Goal: Information Seeking & Learning: Learn about a topic

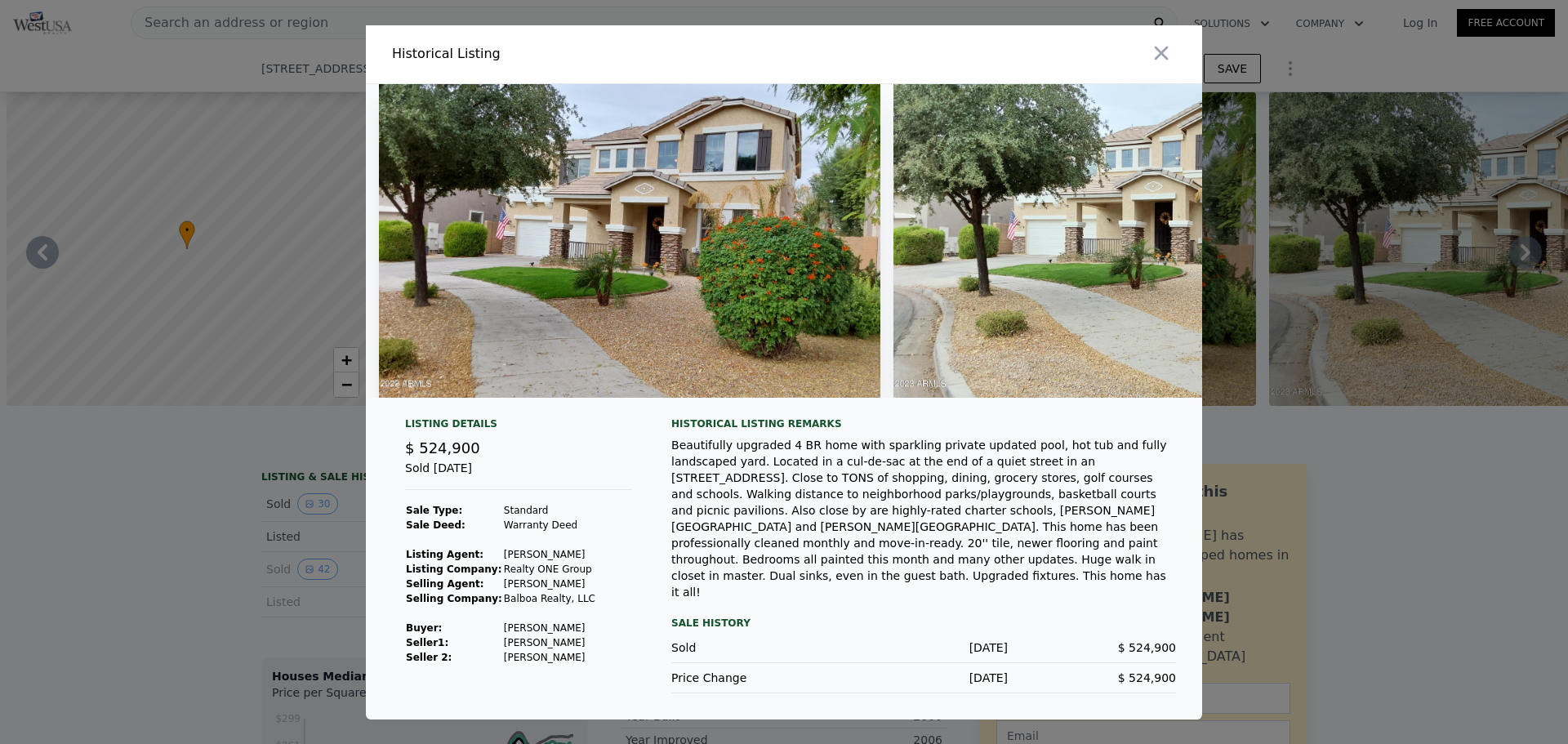
scroll to position [0, 10259]
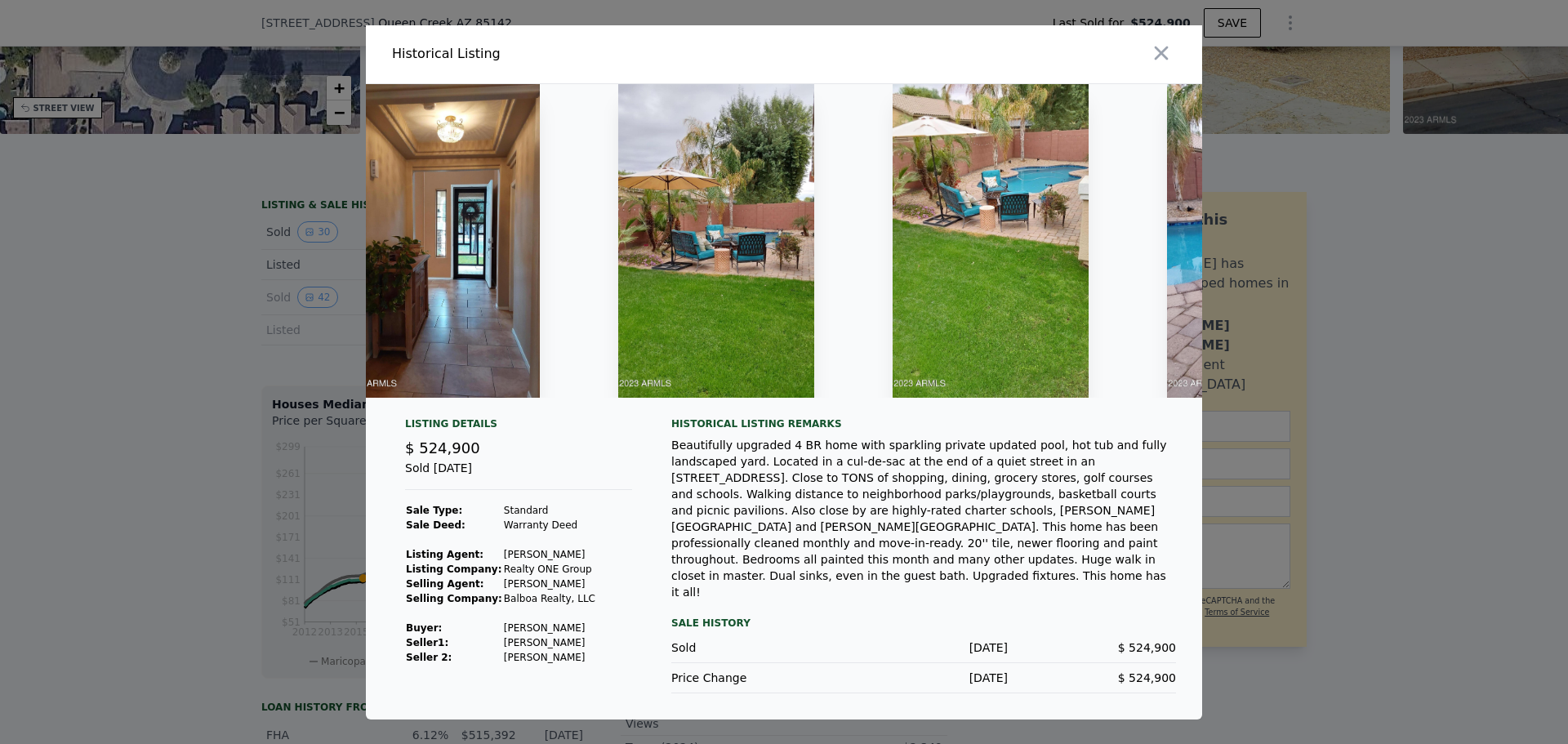
click at [1055, 202] on img at bounding box center [990, 240] width 196 height 313
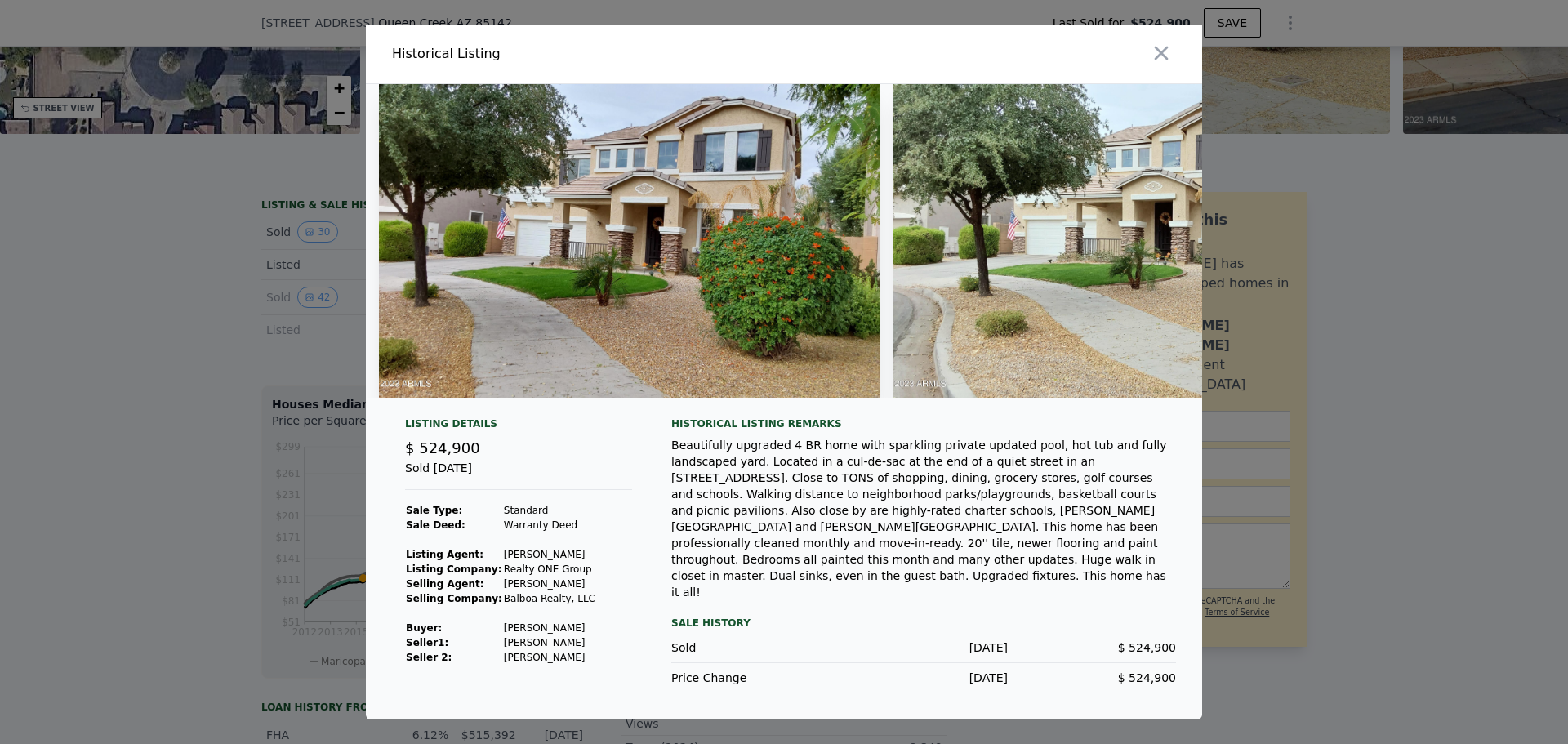
click at [608, 288] on img at bounding box center [630, 240] width 502 height 313
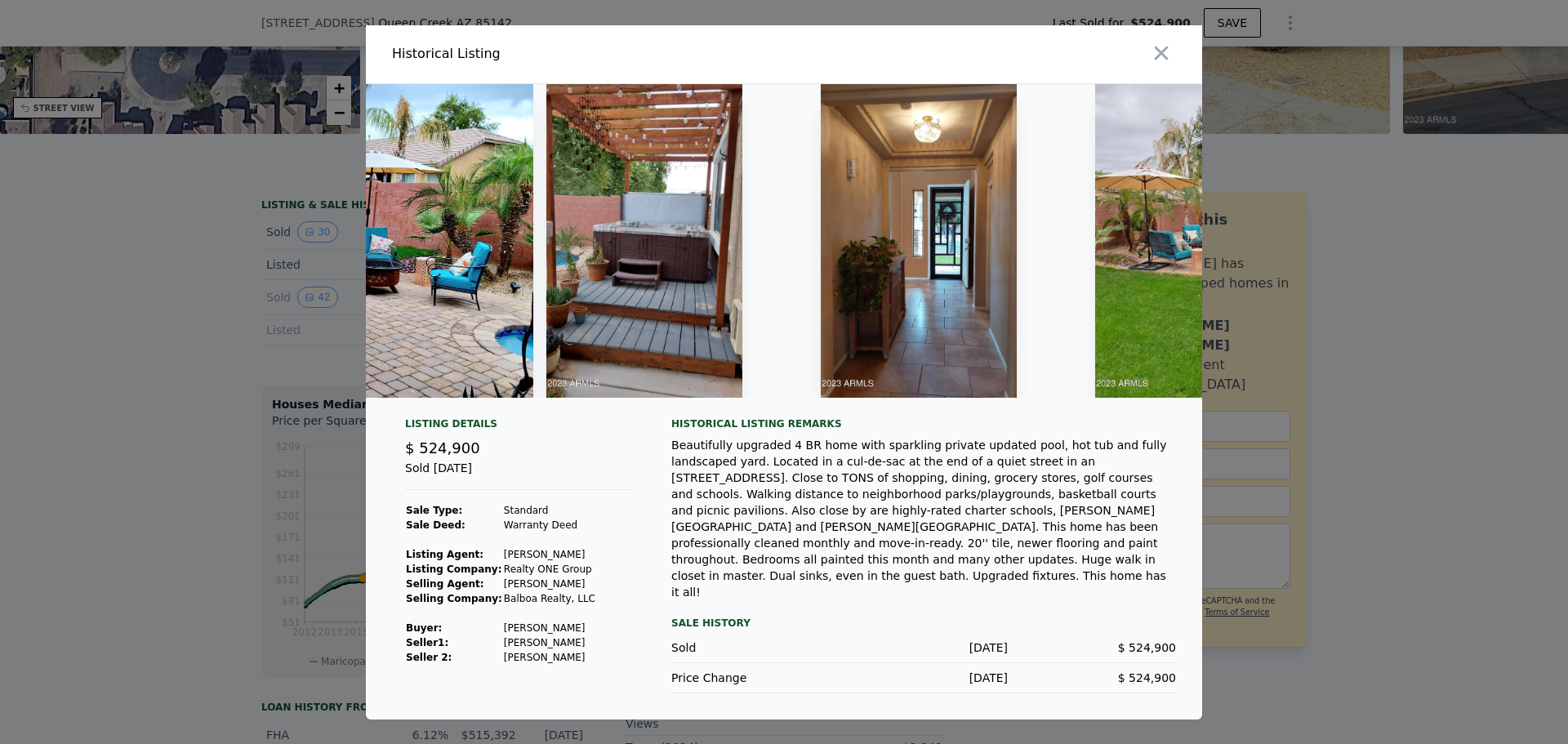
scroll to position [0, 9802]
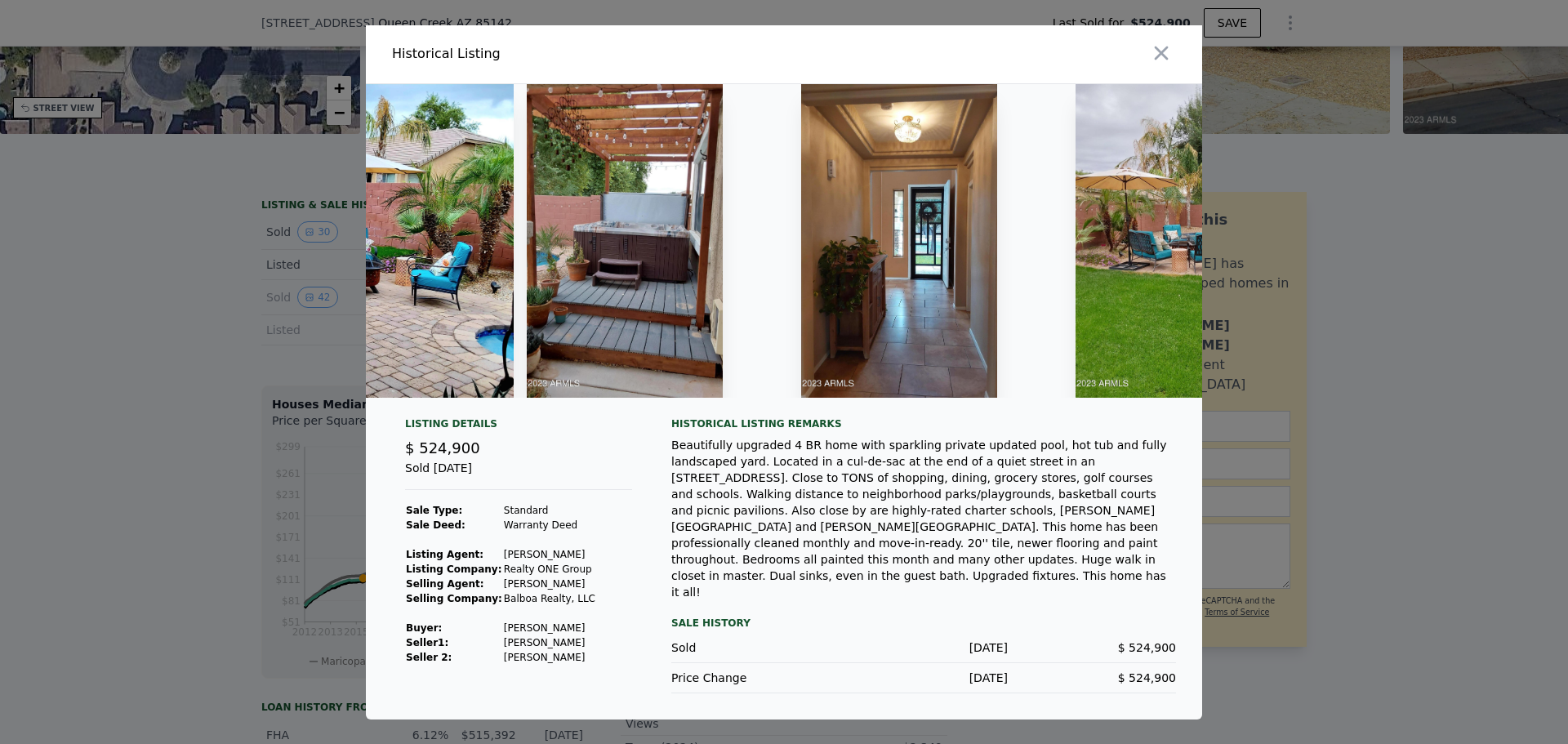
click at [307, 333] on div at bounding box center [784, 372] width 1568 height 744
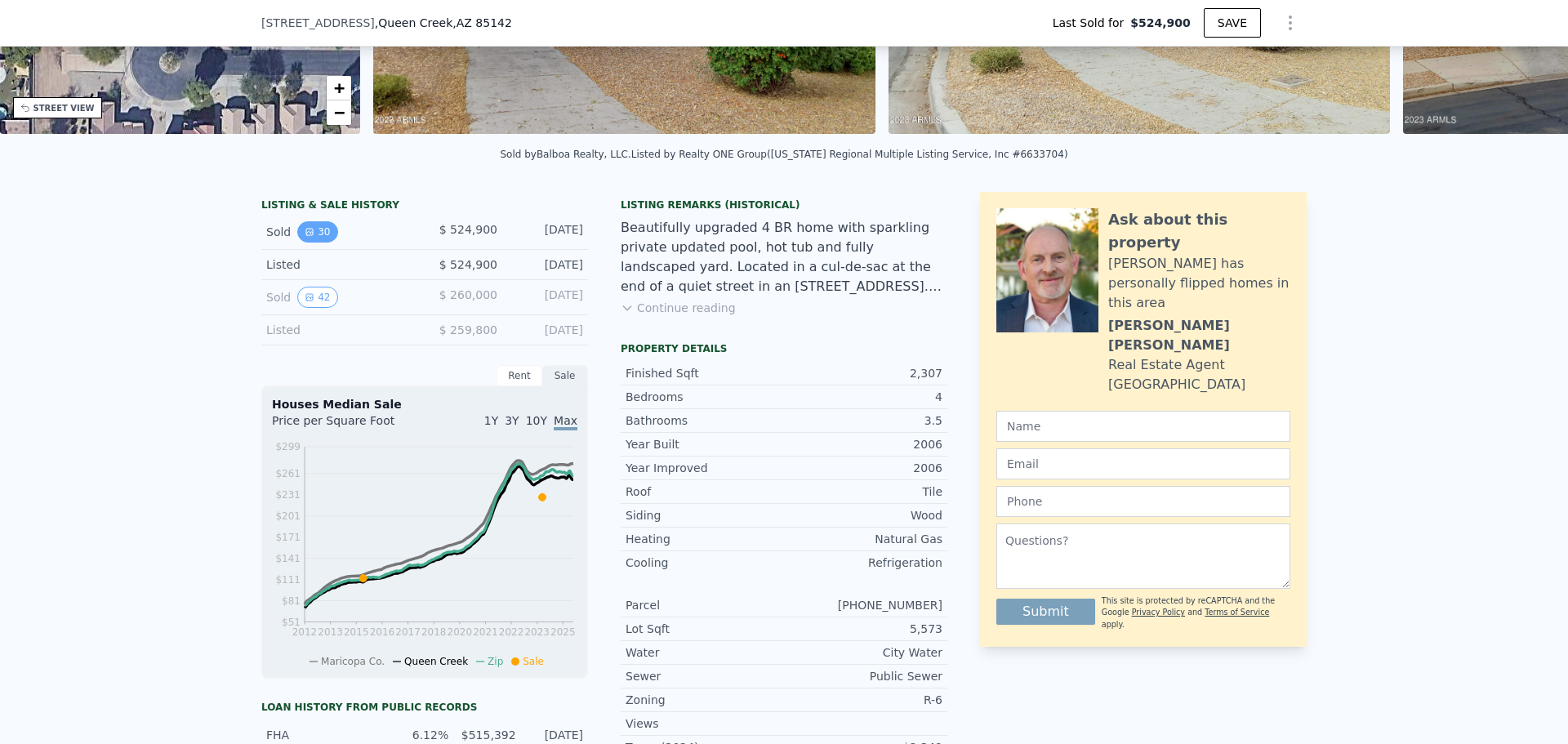
click at [302, 242] on button "30" at bounding box center [317, 232] width 40 height 21
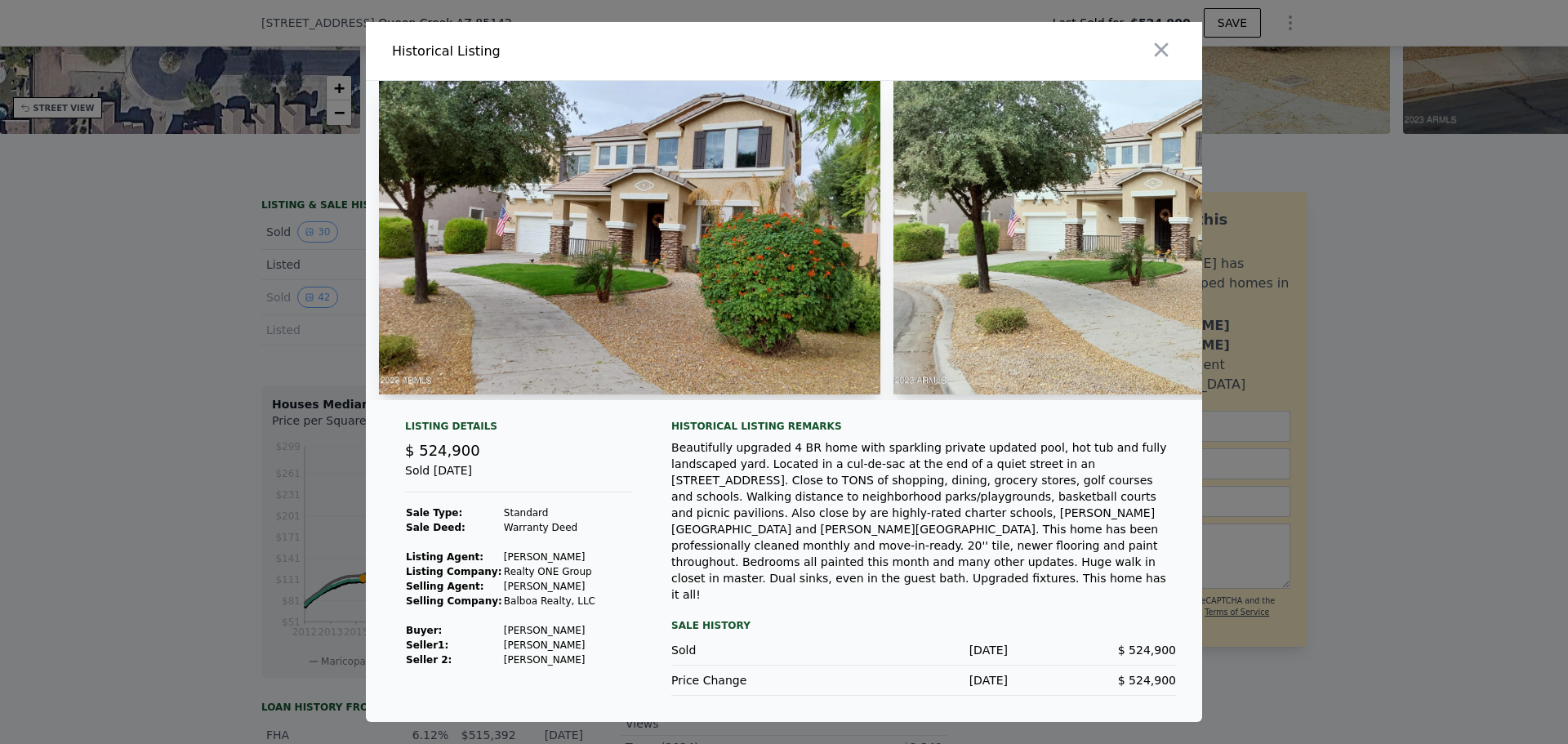
click at [252, 378] on div at bounding box center [784, 372] width 1568 height 744
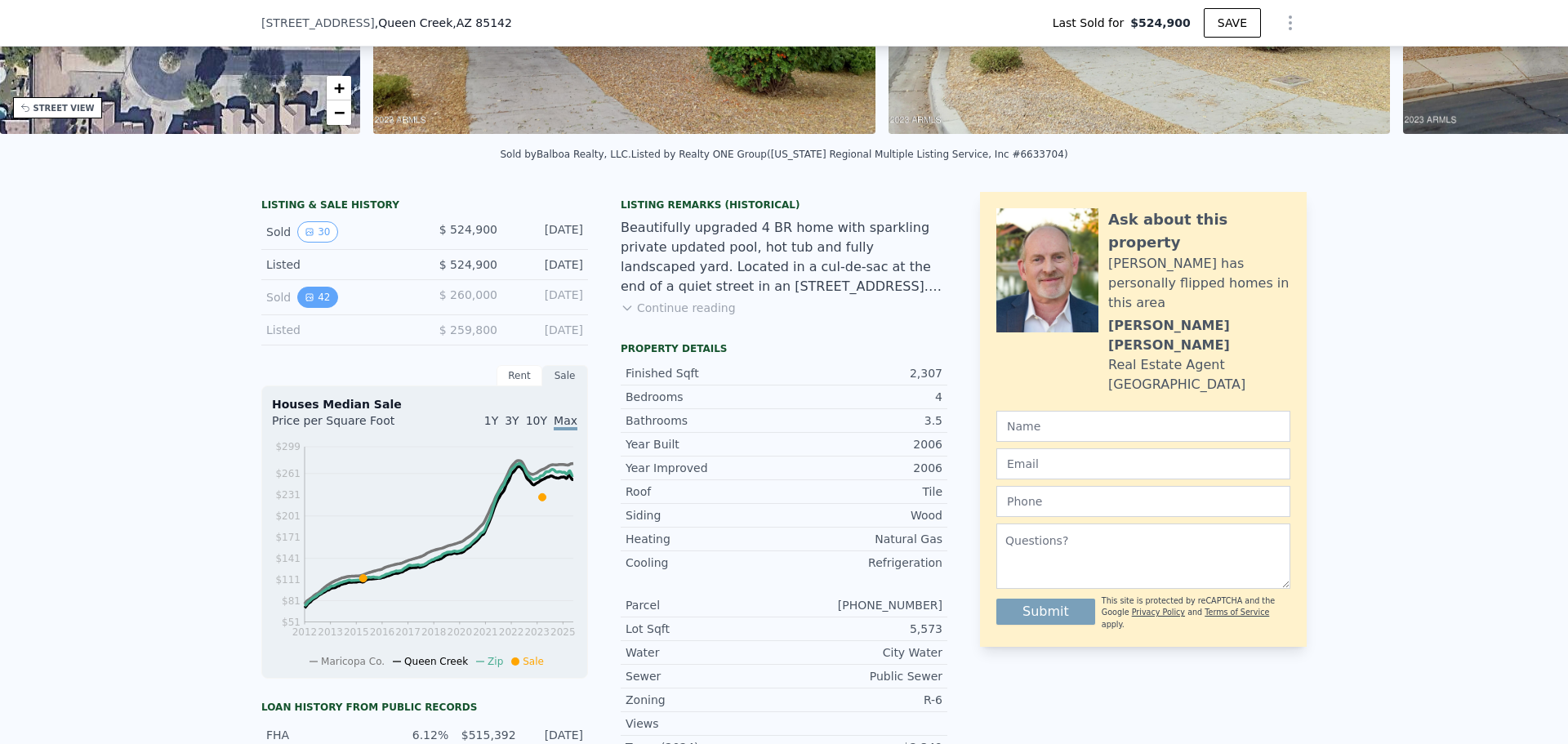
click at [315, 308] on button "42" at bounding box center [317, 297] width 40 height 21
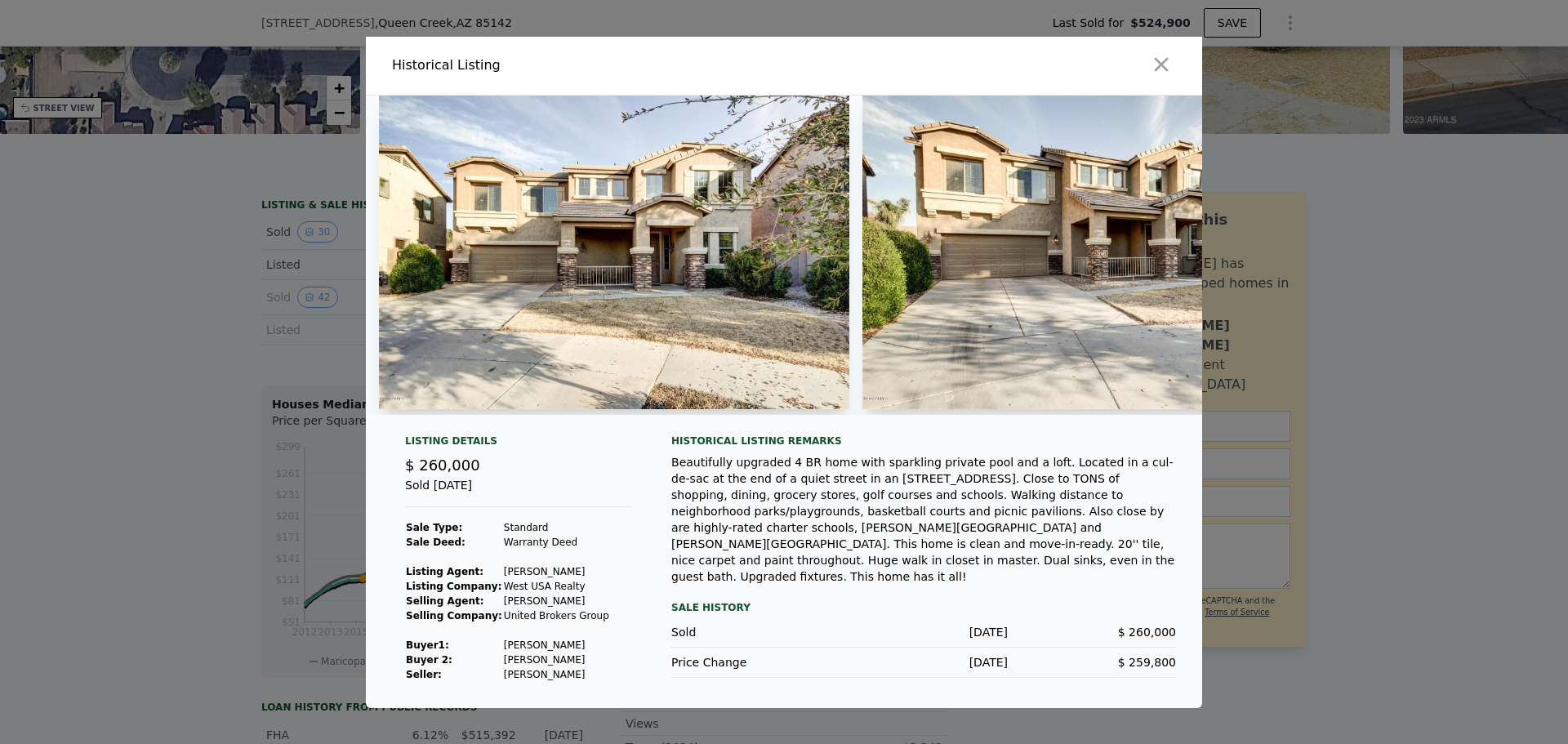
click at [592, 285] on img at bounding box center [614, 252] width 471 height 313
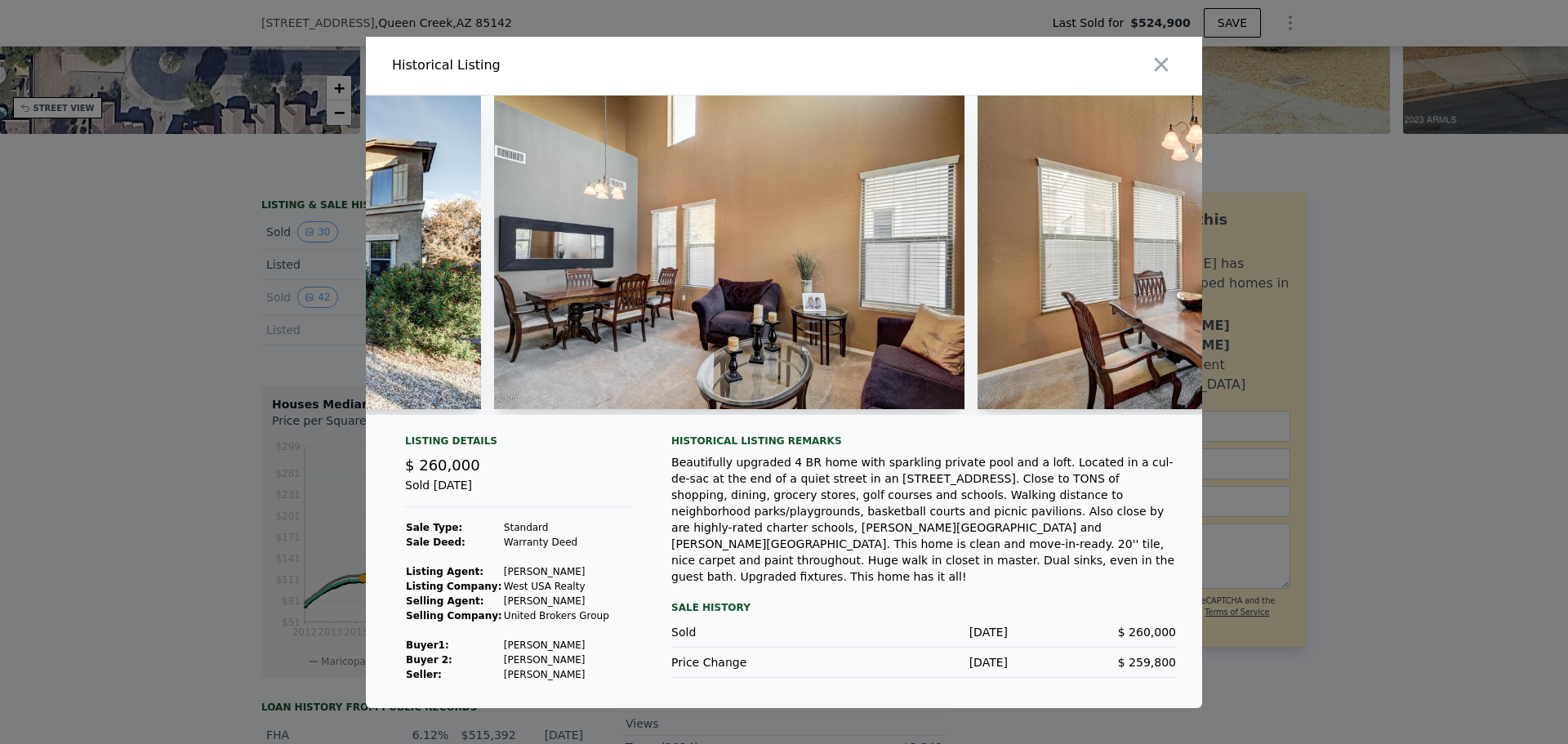
scroll to position [0, 1993]
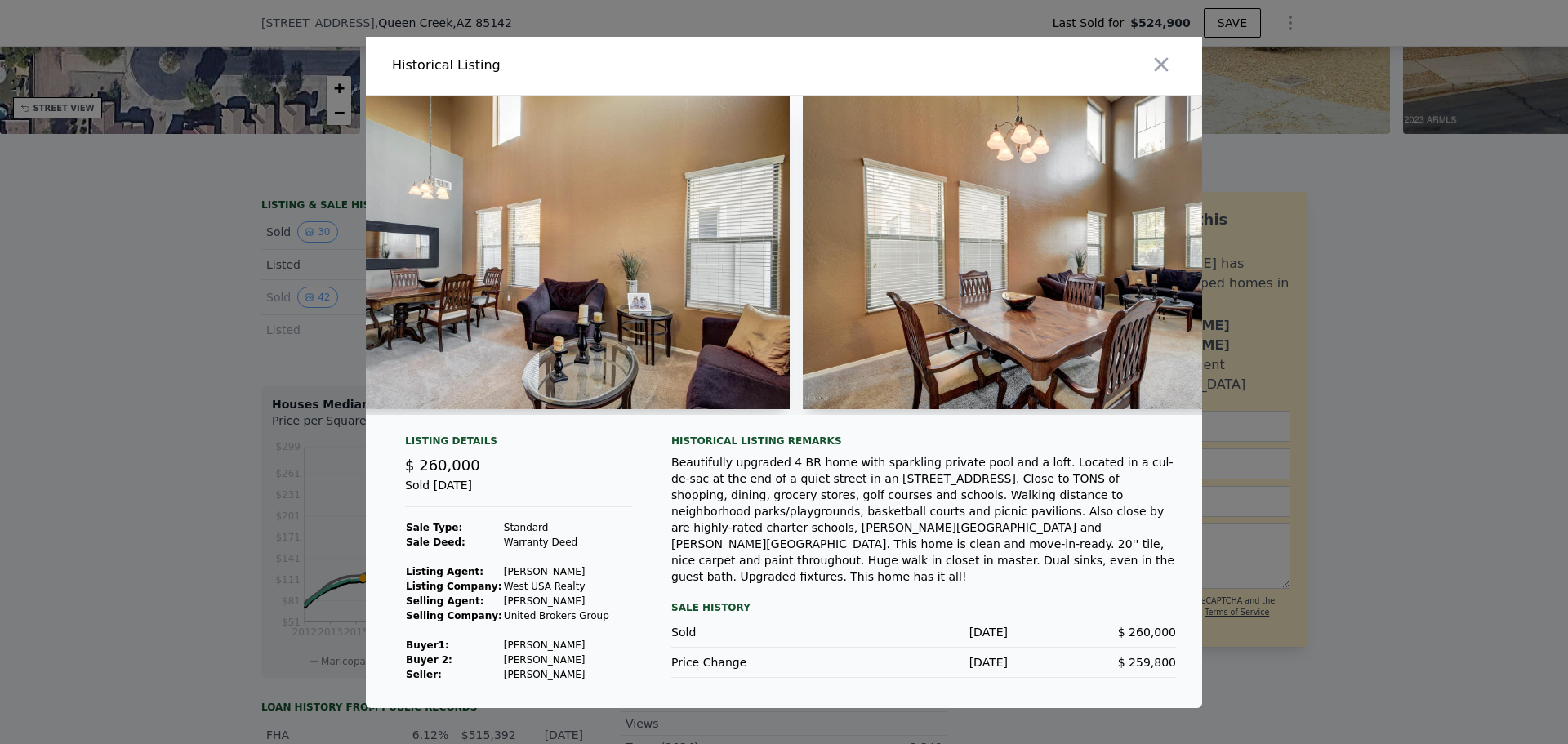
click at [628, 300] on img at bounding box center [554, 252] width 471 height 313
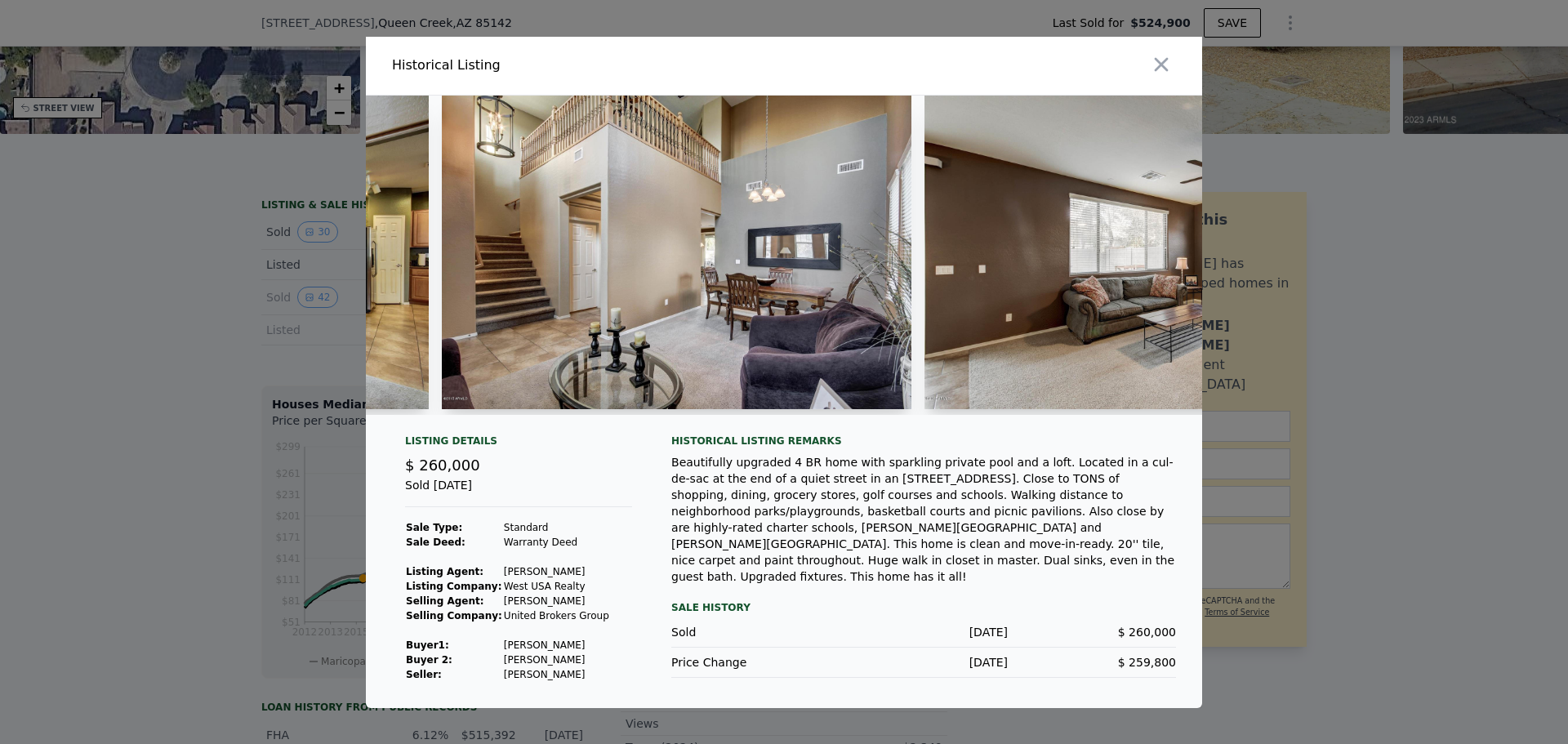
scroll to position [0, 3288]
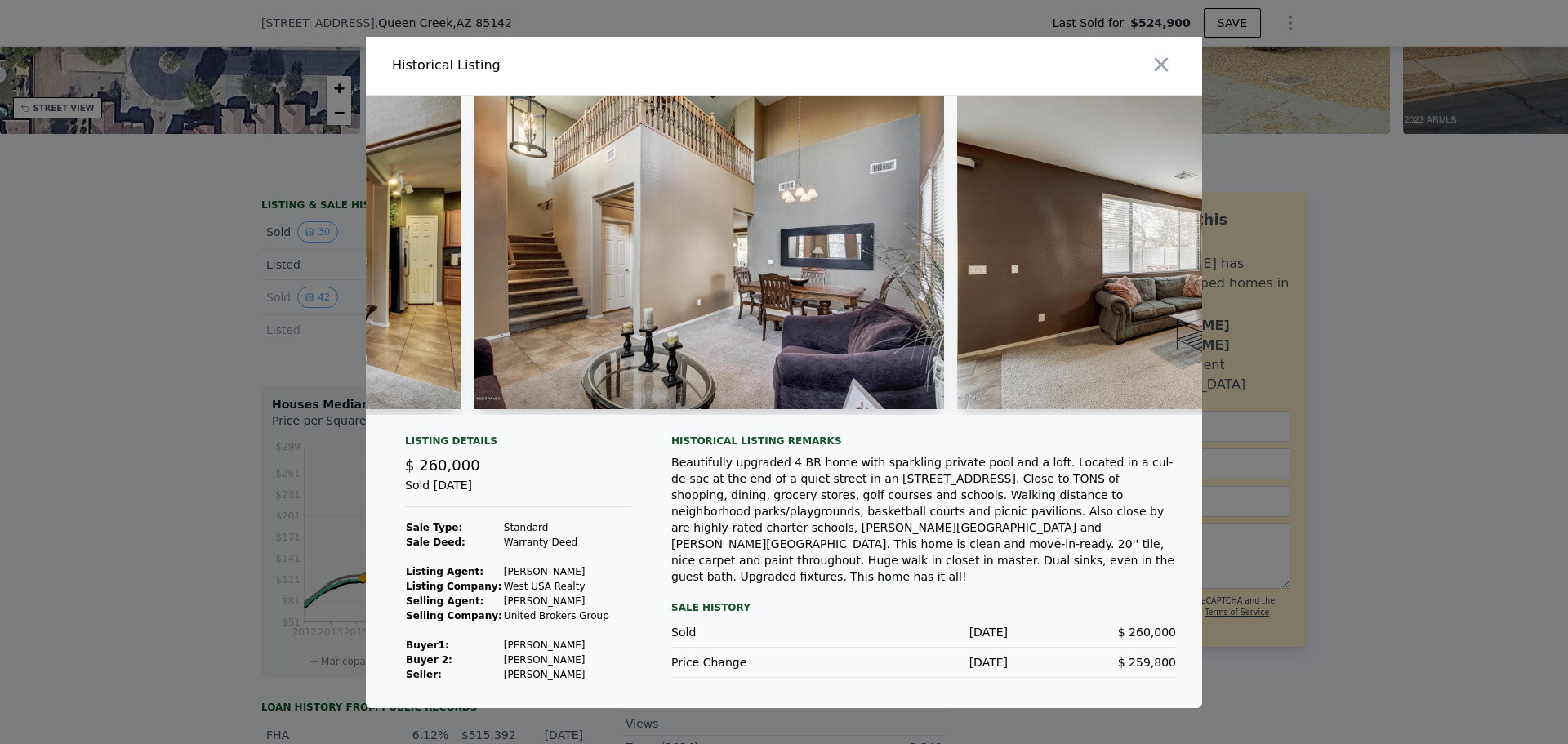
click at [789, 247] on img at bounding box center [709, 252] width 471 height 313
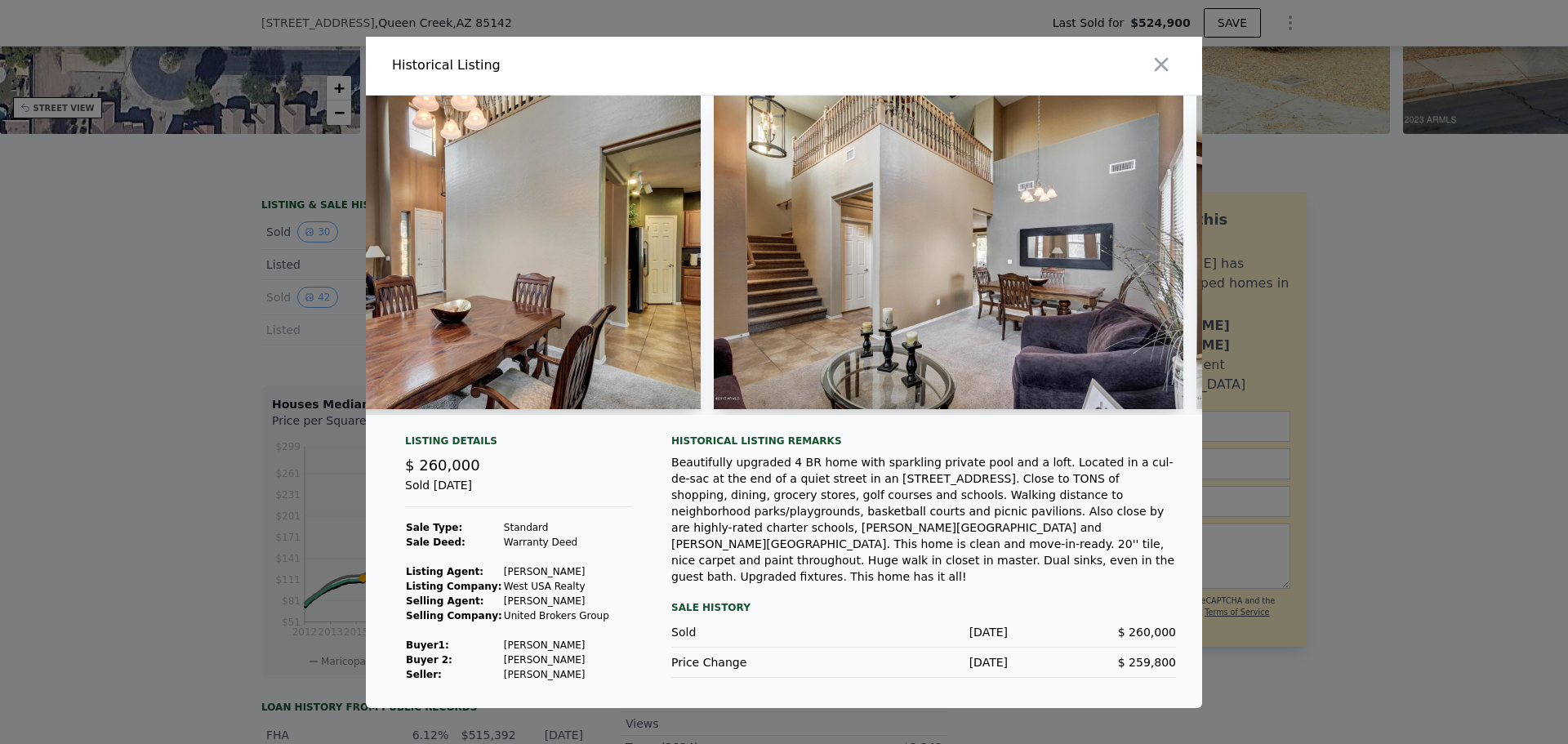
scroll to position [0, 3119]
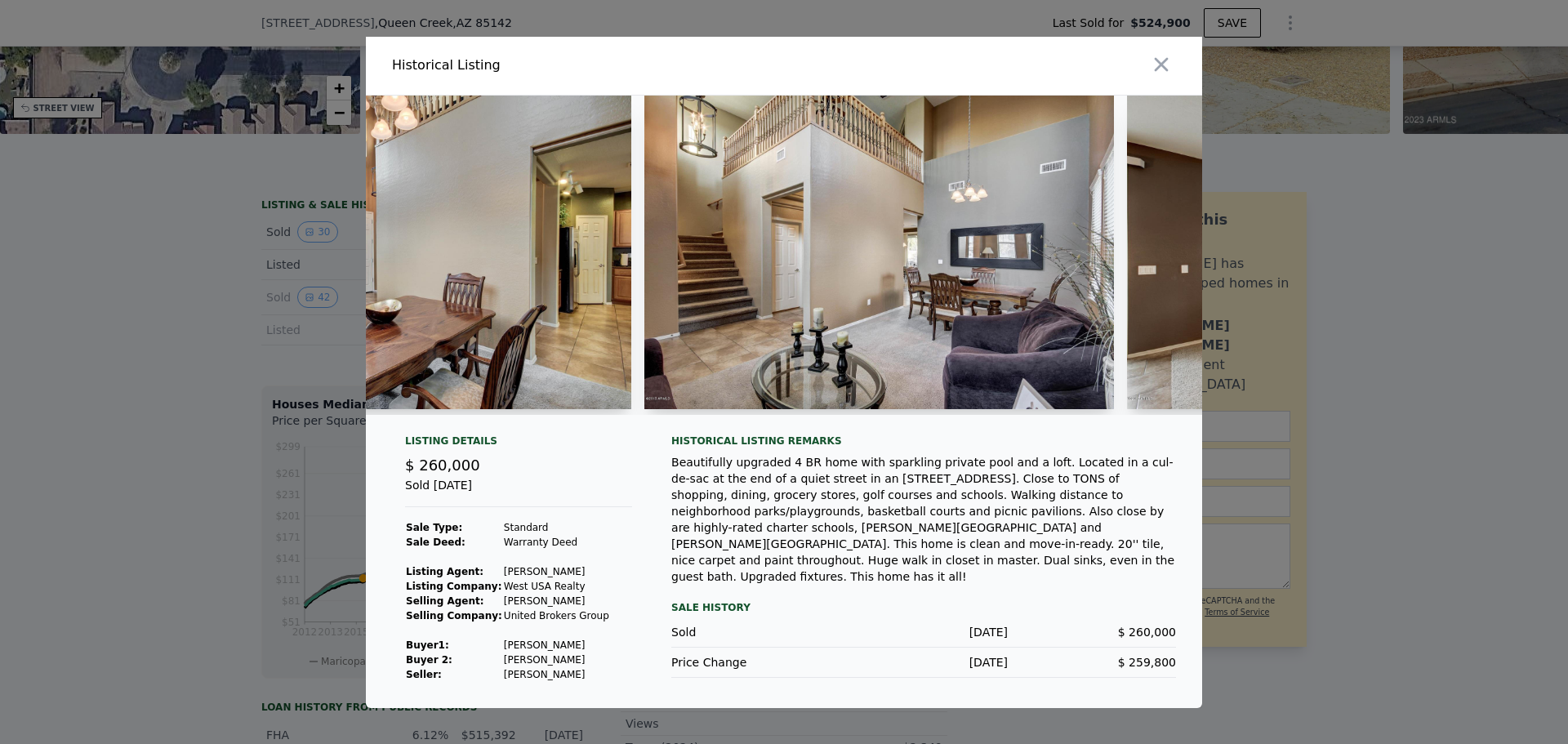
click at [596, 264] on img at bounding box center [396, 252] width 471 height 313
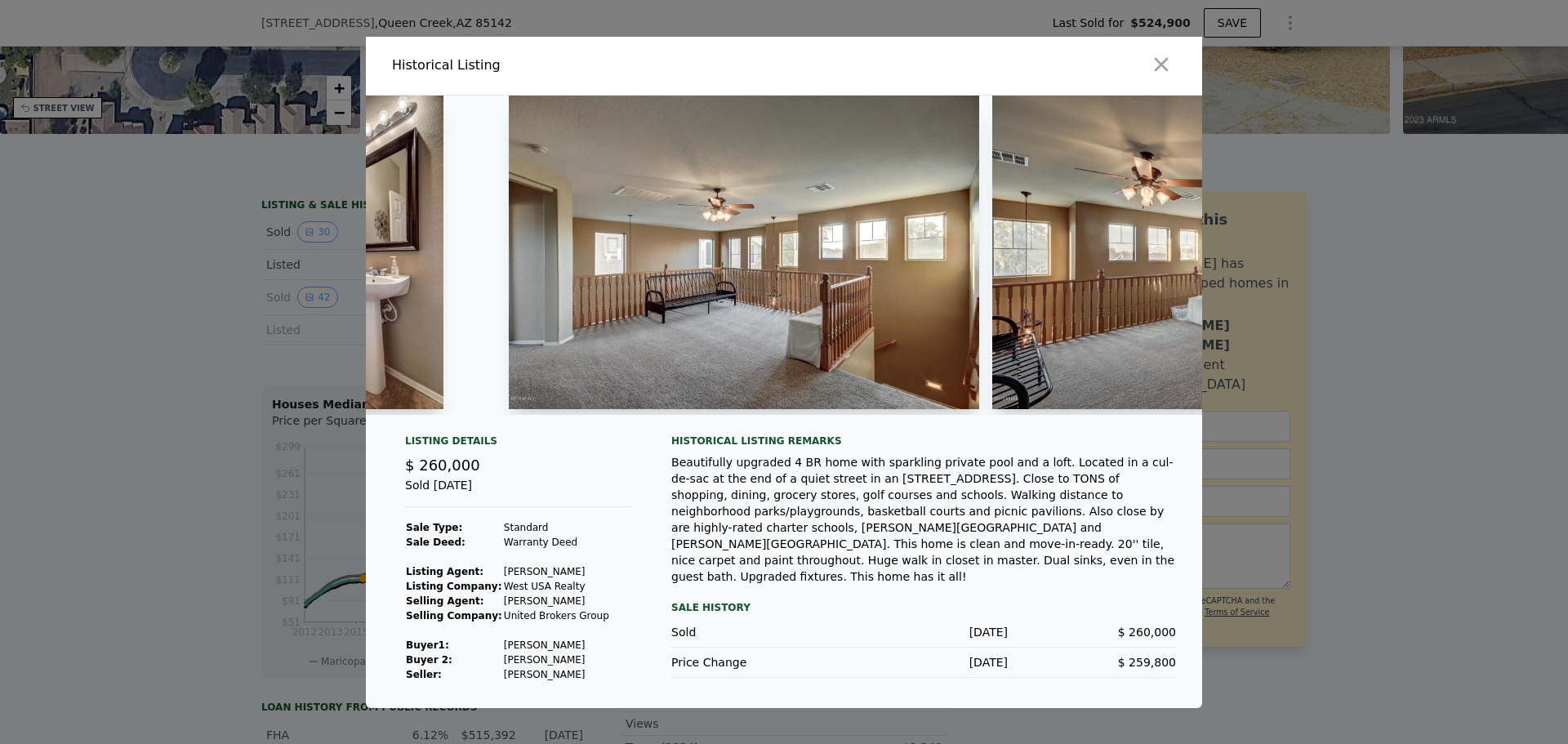
scroll to position [0, 8828]
